Goal: Task Accomplishment & Management: Use online tool/utility

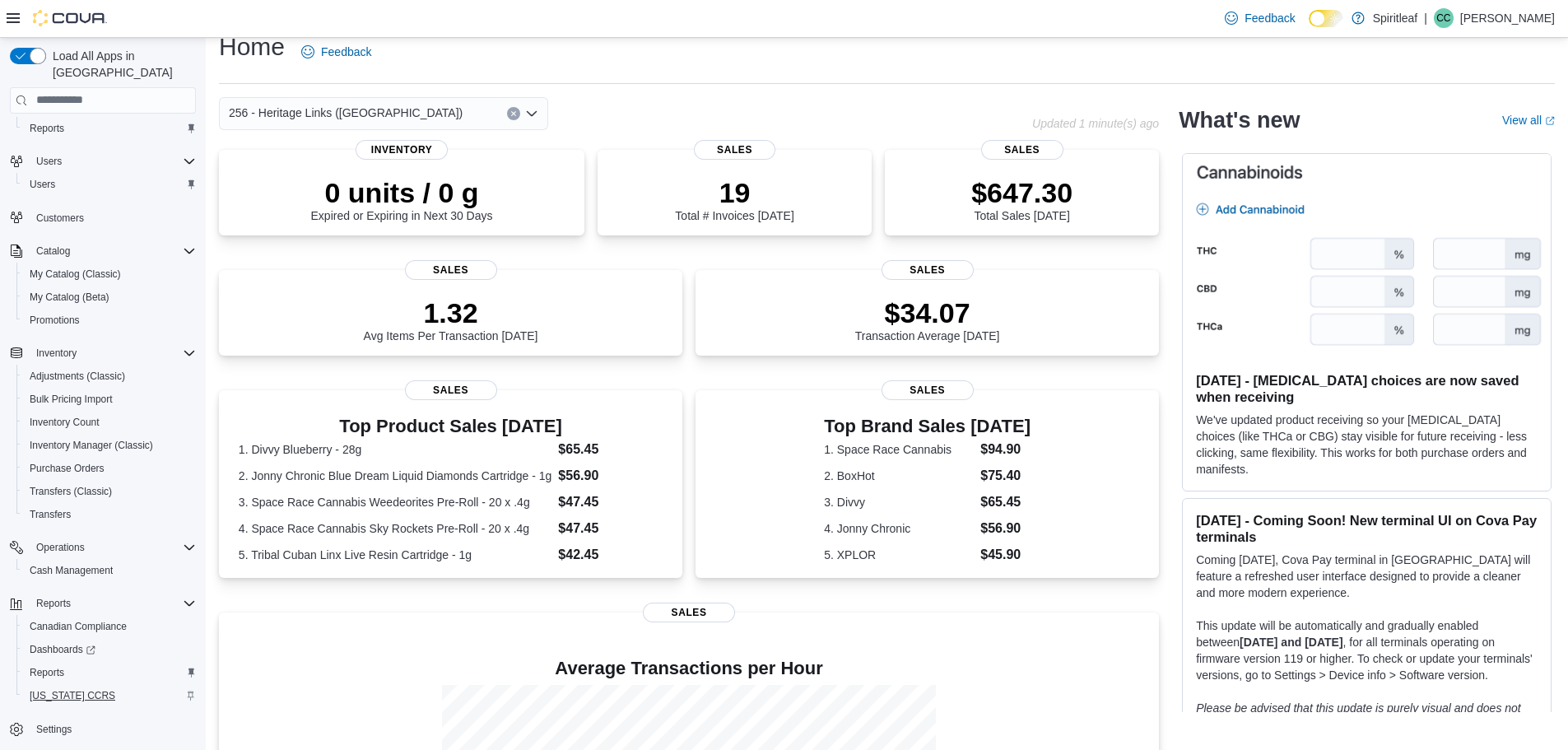
scroll to position [33, 0]
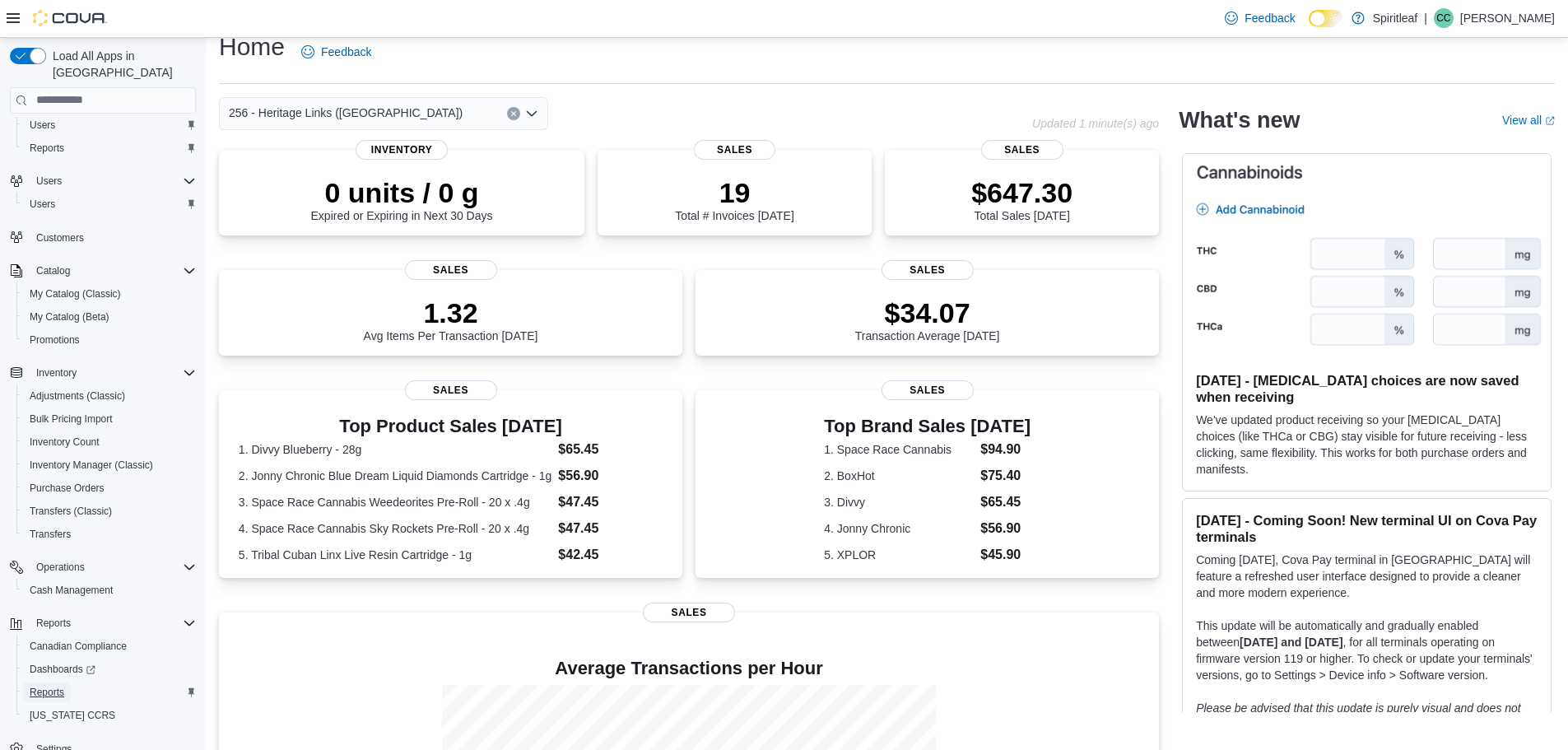
click at [44, 686] on span "Reports" at bounding box center [46, 693] width 34 height 13
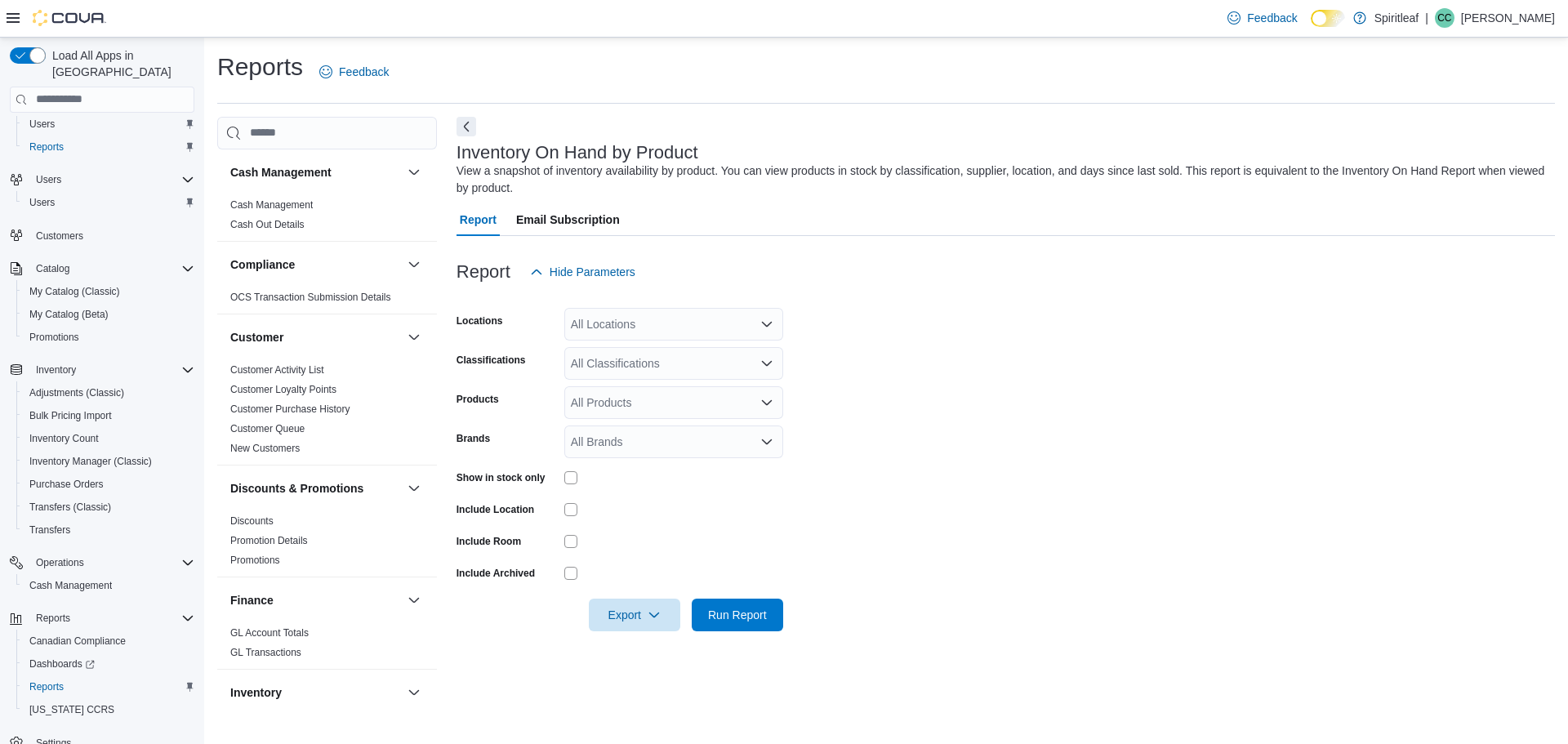
click at [642, 389] on div "All Products" at bounding box center [673, 403] width 219 height 33
click at [972, 425] on form "Locations All Locations Classifications All Classifications Products All Produc…" at bounding box center [1005, 459] width 1098 height 343
click at [685, 328] on div "All Locations" at bounding box center [673, 325] width 219 height 33
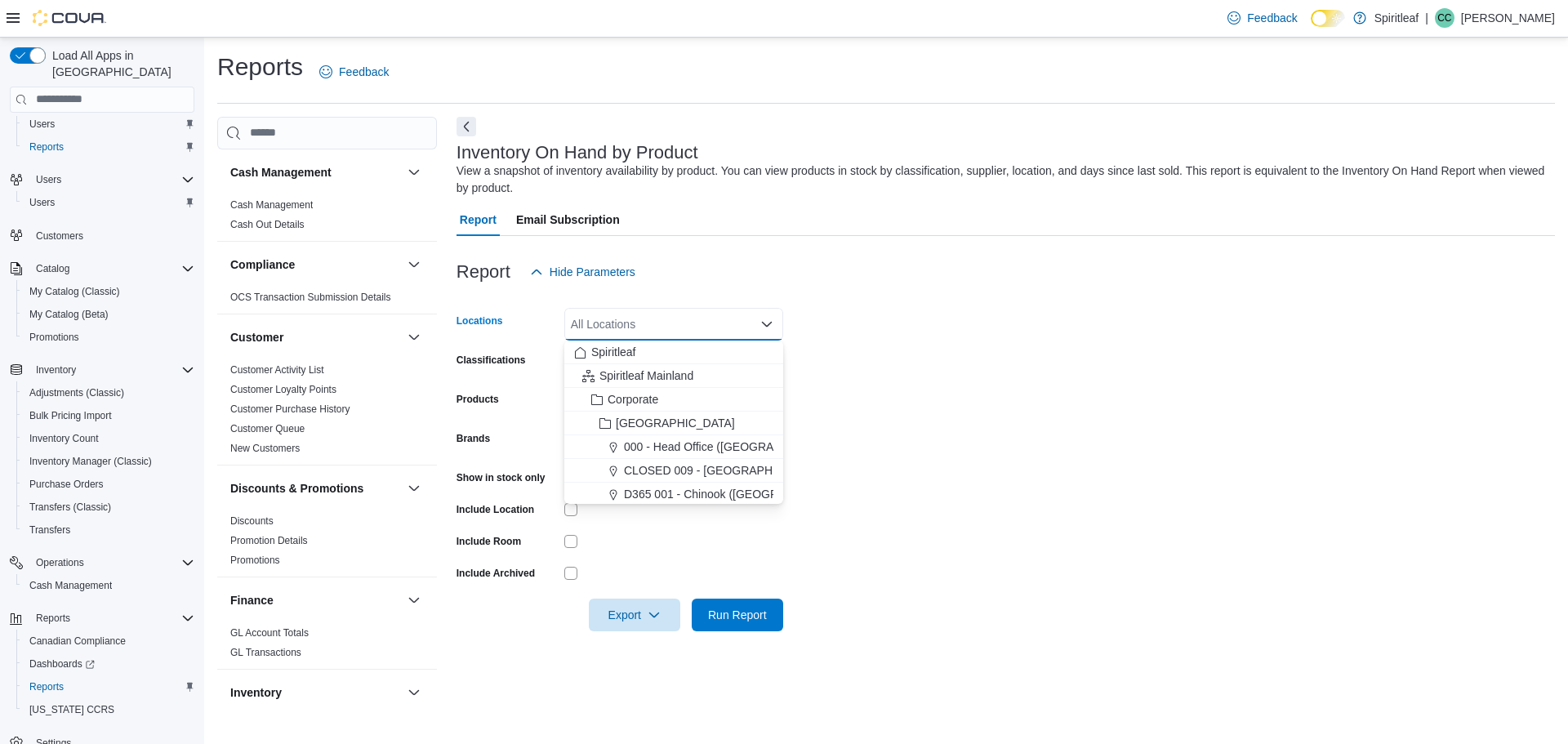
click at [914, 329] on form "Locations All Locations Combo box. Selected. Combo box input. All Locations. Ty…" at bounding box center [1005, 459] width 1098 height 343
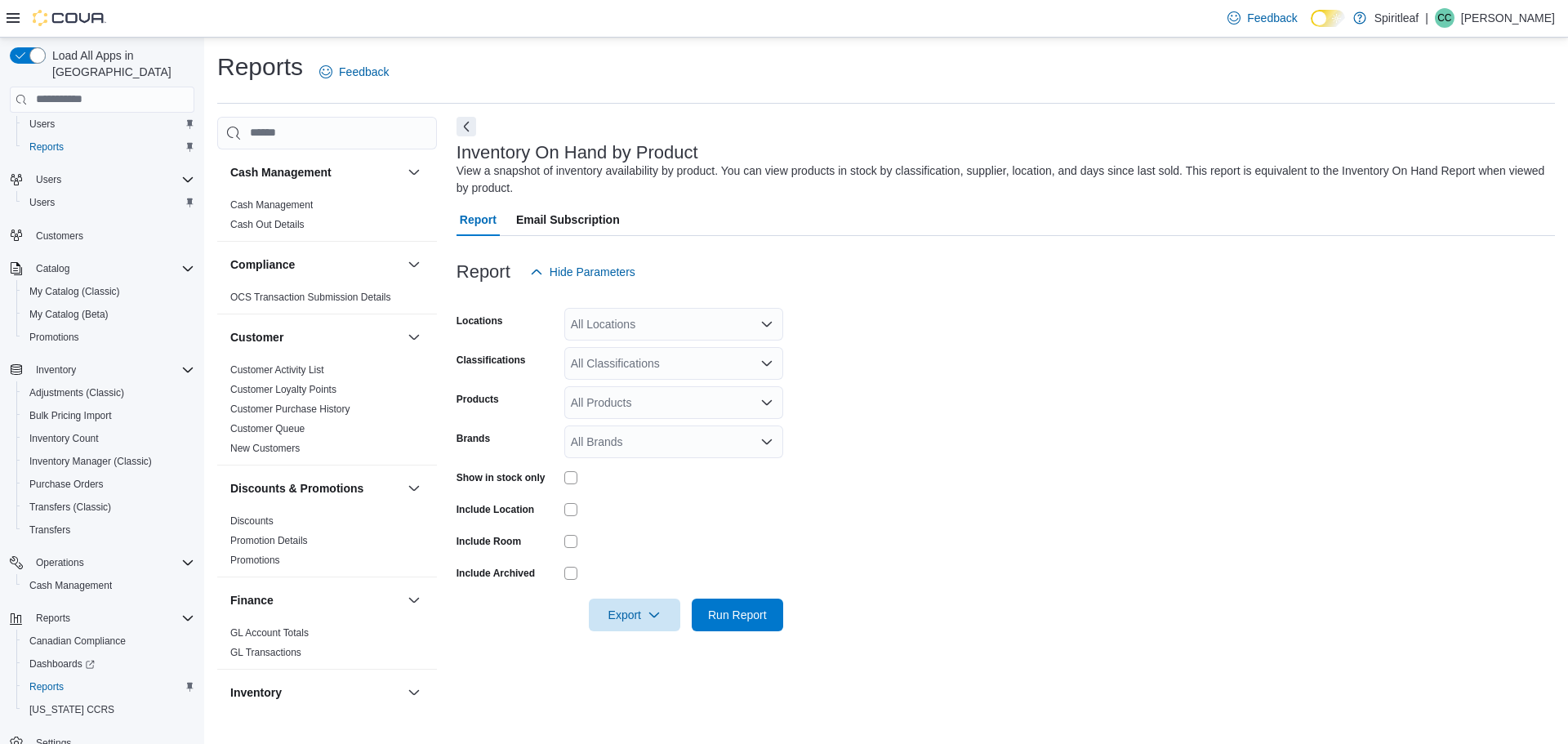
click at [609, 320] on div "All Locations" at bounding box center [673, 325] width 219 height 33
type input "***"
click at [630, 345] on span "256 - Heritage Links ([GEOGRAPHIC_DATA])" at bounding box center [739, 352] width 232 height 17
click at [971, 330] on form "Locations 256 - Heritage Links ([GEOGRAPHIC_DATA]) Classifications All Classifi…" at bounding box center [1005, 459] width 1098 height 343
click at [627, 612] on span "Export" at bounding box center [635, 614] width 72 height 33
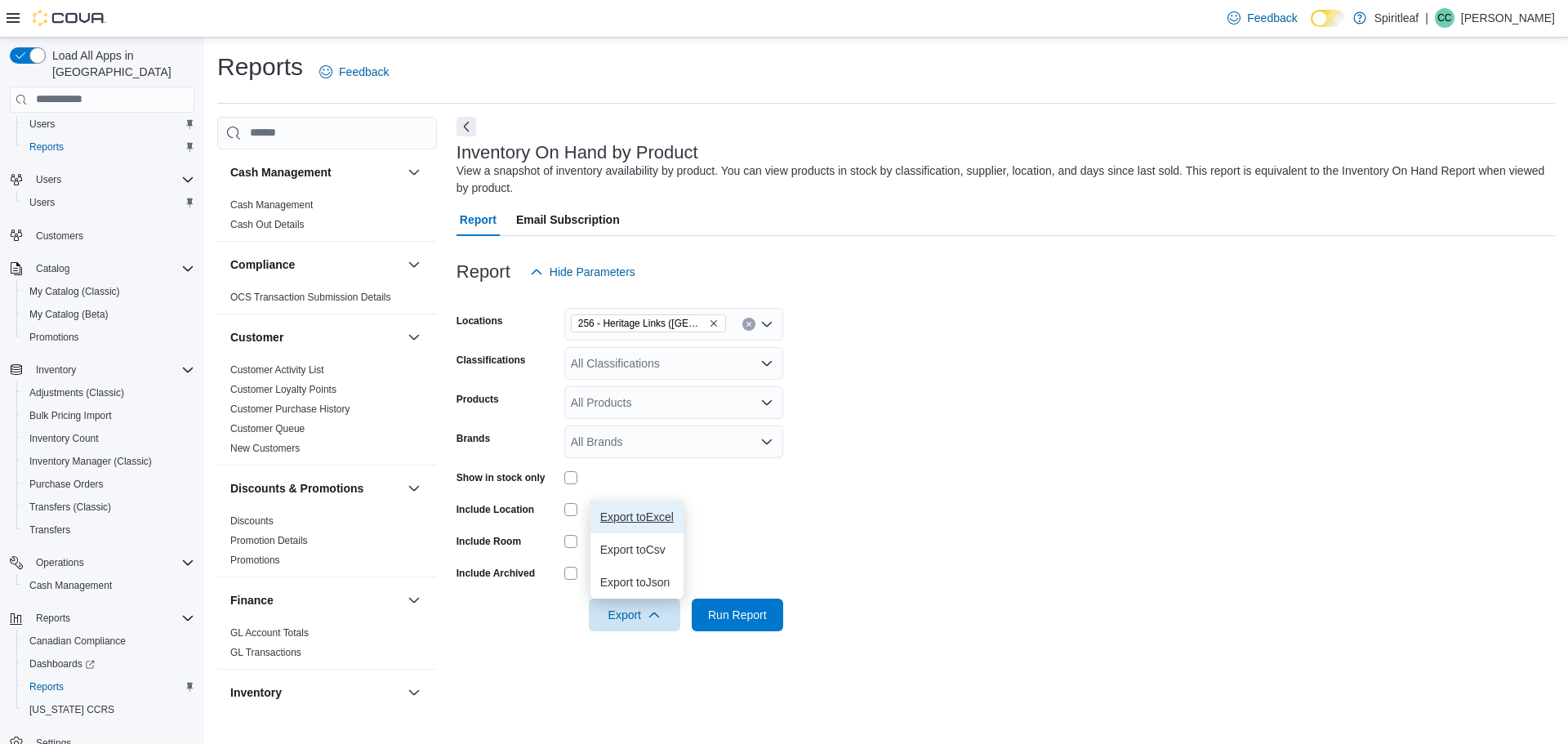
click at [638, 517] on span "Export to Excel" at bounding box center [637, 517] width 74 height 13
